Goal: Task Accomplishment & Management: Manage account settings

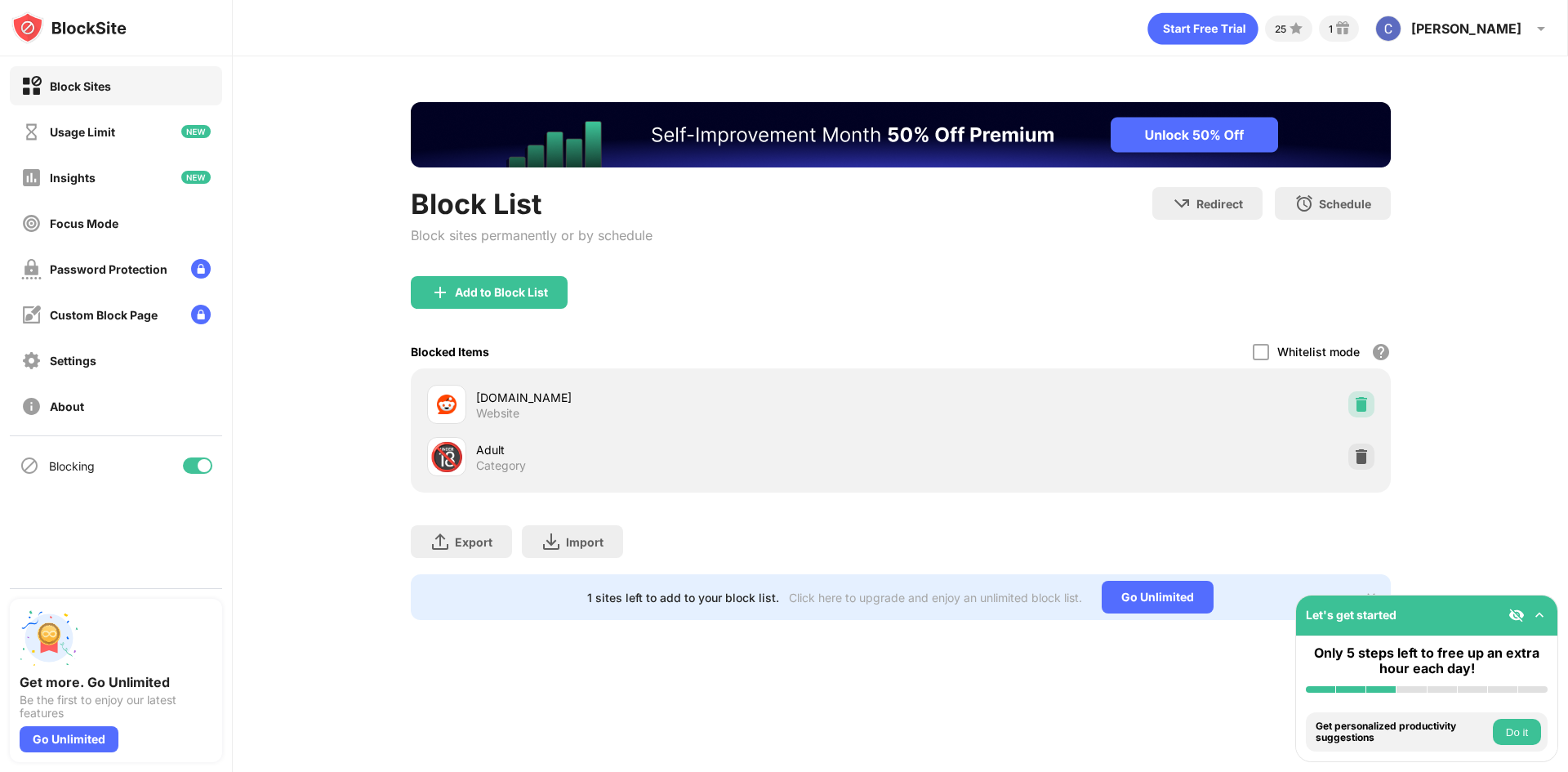
click at [1362, 402] on img at bounding box center [1362, 405] width 17 height 17
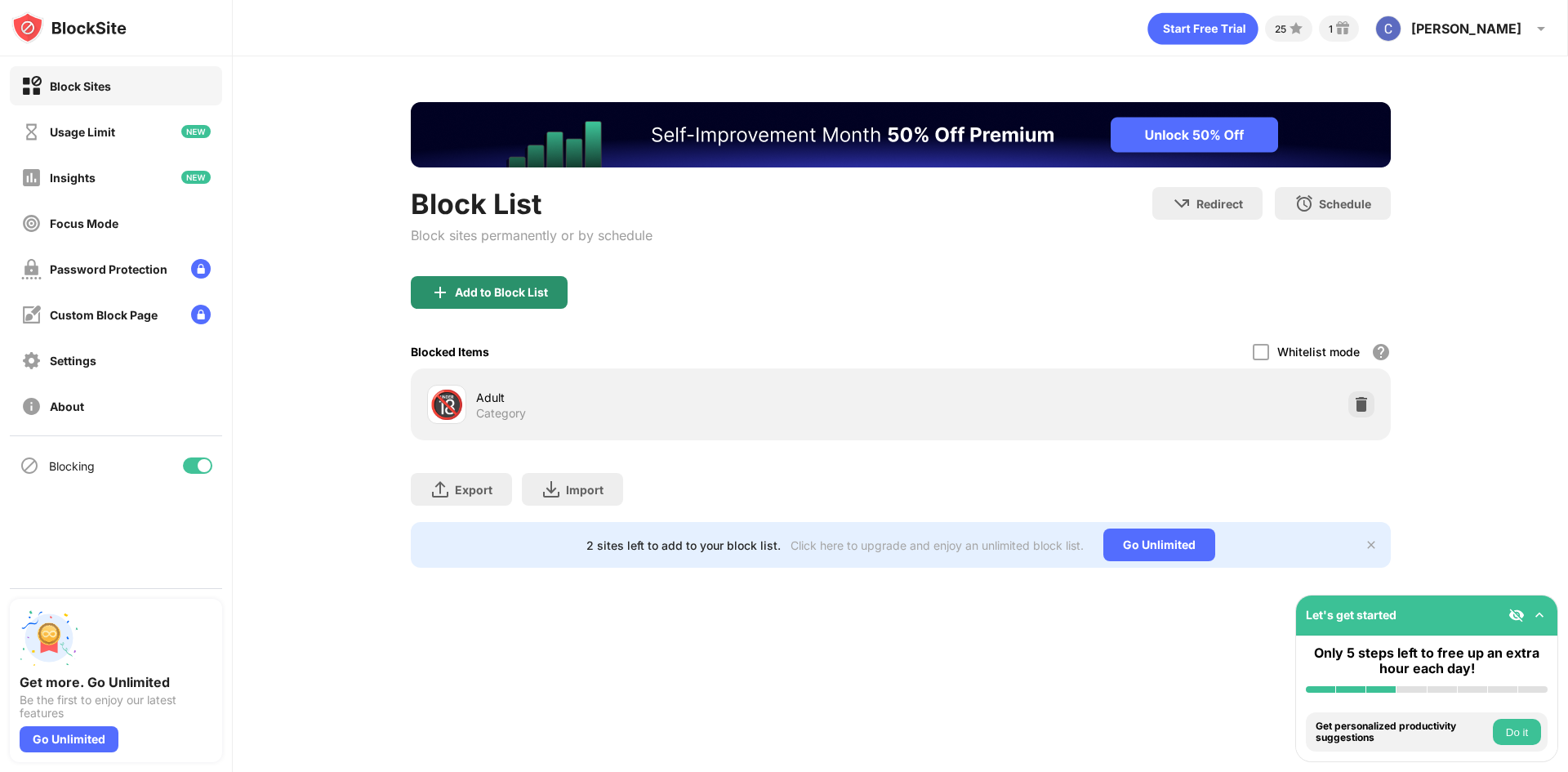
click at [544, 296] on div "Add to Block List" at bounding box center [501, 292] width 93 height 13
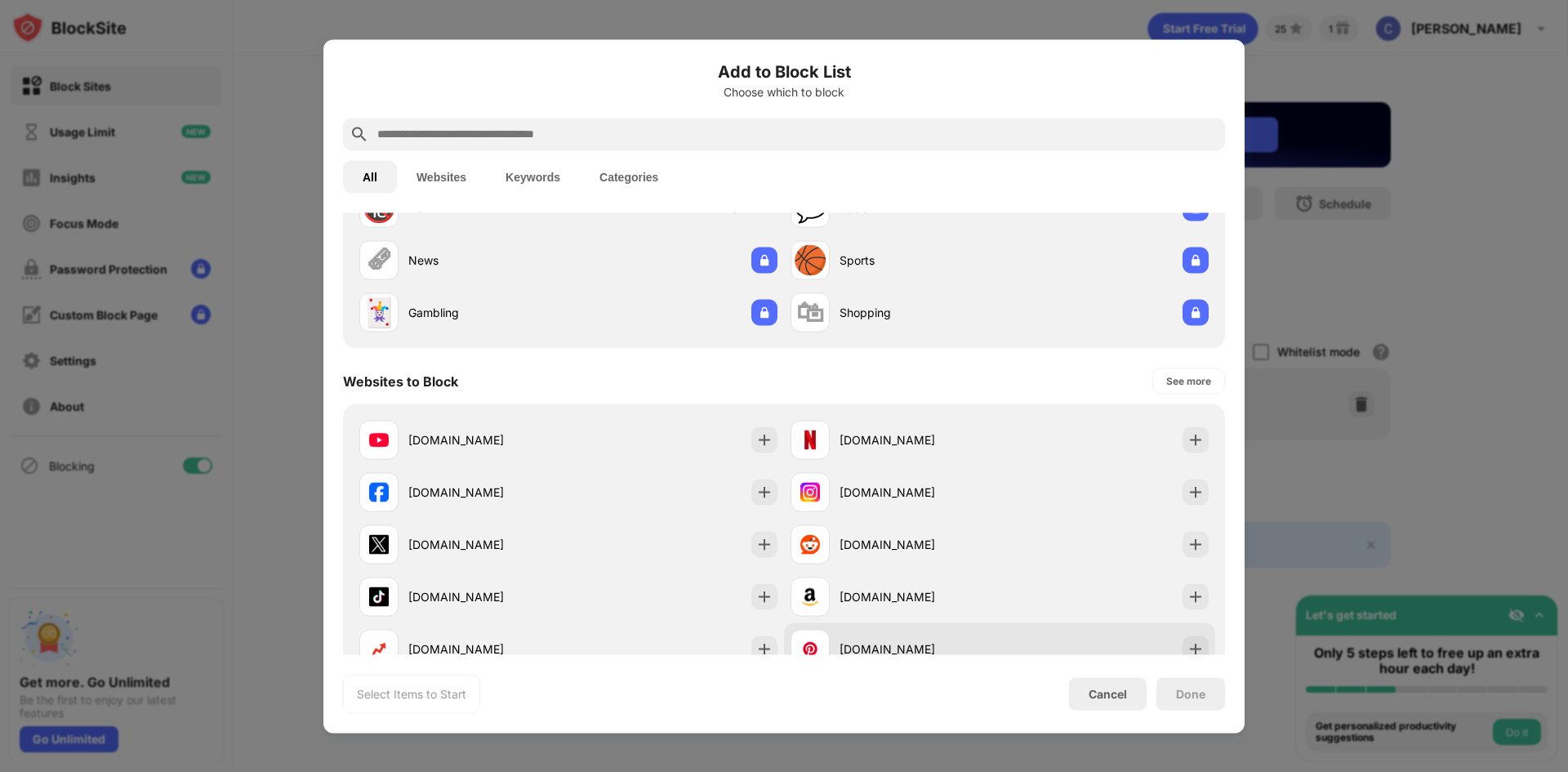
scroll to position [327, 0]
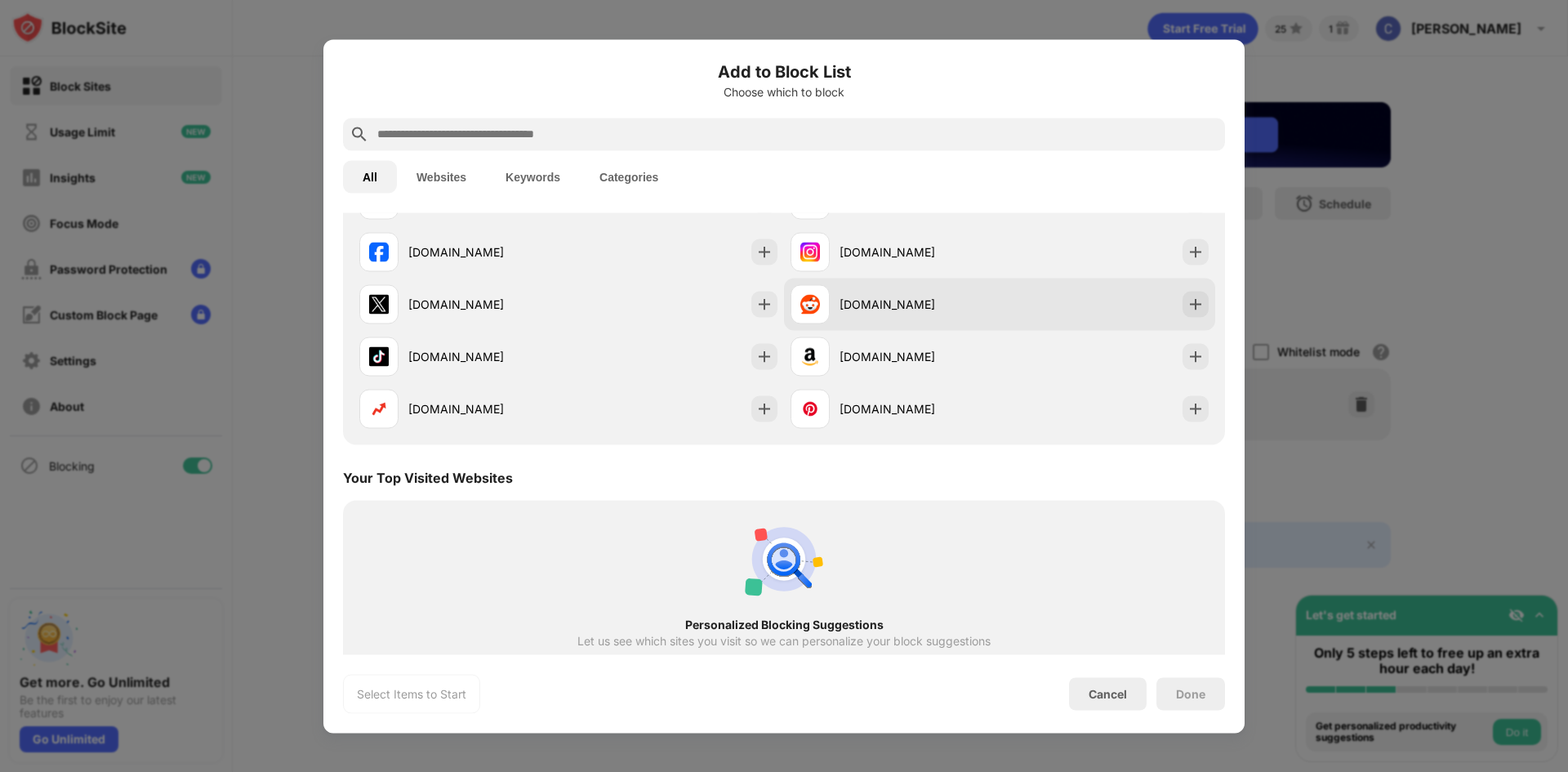
drag, startPoint x: 1192, startPoint y: 306, endPoint x: 1191, endPoint y: 289, distance: 17.0
click at [1192, 304] on div at bounding box center [1196, 303] width 26 height 26
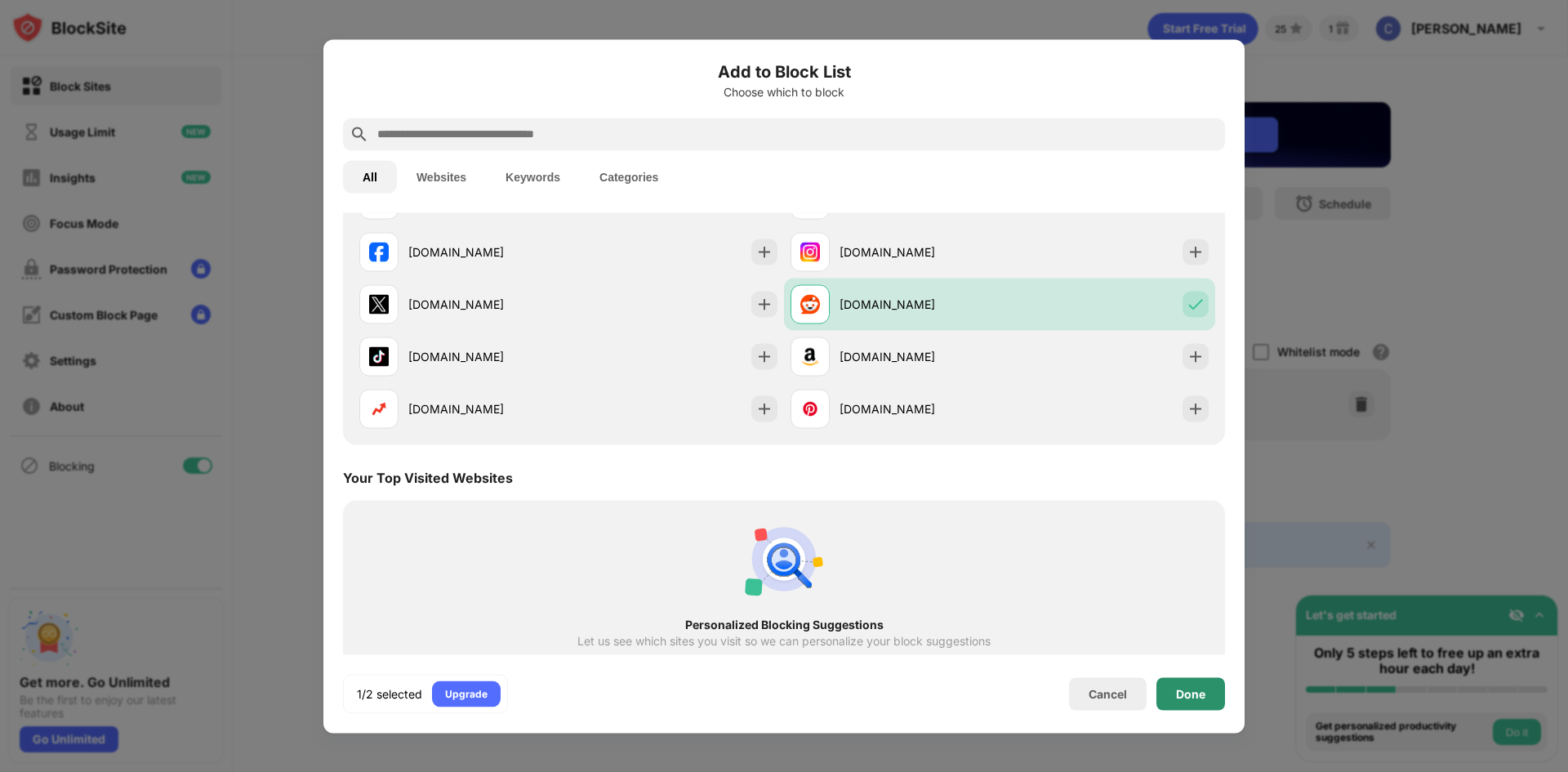
click at [1196, 699] on div "Done" at bounding box center [1191, 693] width 30 height 13
